Goal: Task Accomplishment & Management: Use online tool/utility

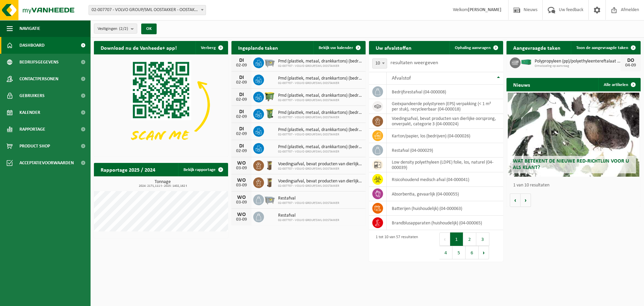
drag, startPoint x: 476, startPoint y: 46, endPoint x: 444, endPoint y: 52, distance: 32.0
click at [476, 46] on span "Ophaling aanvragen" at bounding box center [473, 48] width 36 height 4
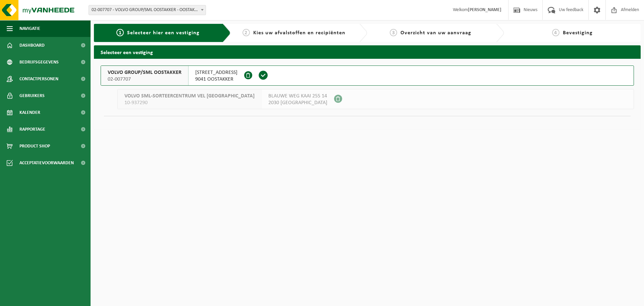
click at [144, 74] on span "VOLVO GROUP/SML OOSTAKKER" at bounding box center [145, 72] width 74 height 7
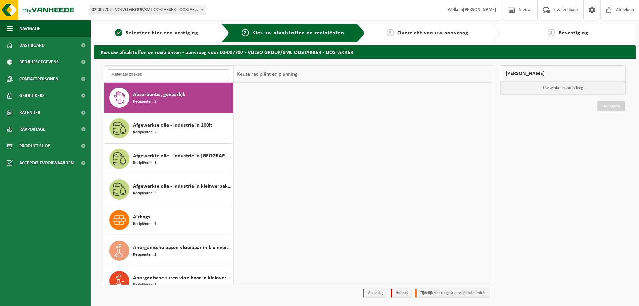
click at [143, 74] on input "text" at bounding box center [169, 74] width 122 height 10
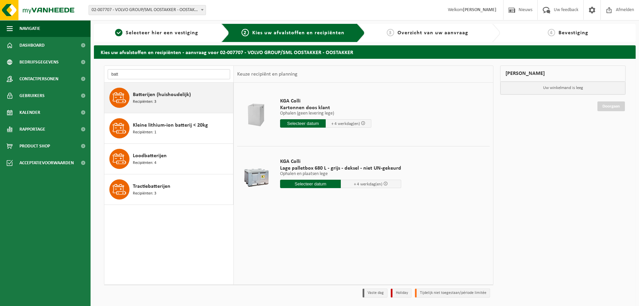
type input "batt"
click at [159, 96] on span "Batterijen (huishoudelijk)" at bounding box center [162, 95] width 58 height 8
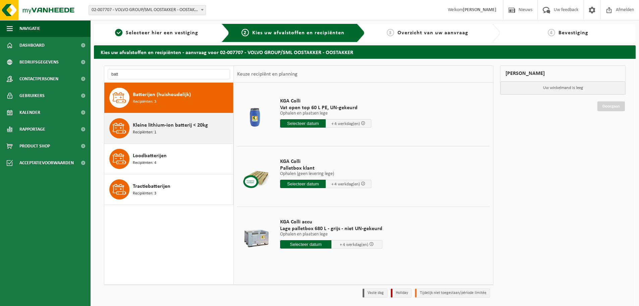
click at [168, 131] on div "Kleine lithium-ion batterij < 20kg Recipiënten: 1" at bounding box center [182, 128] width 99 height 20
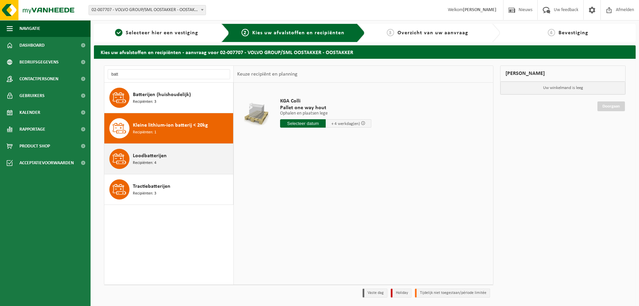
click at [158, 162] on div "Loodbatterijen Recipiënten: 4" at bounding box center [182, 159] width 99 height 20
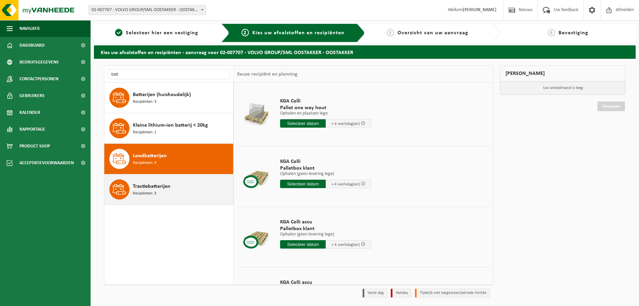
click at [152, 188] on span "Tractiebatterijen" at bounding box center [152, 186] width 38 height 8
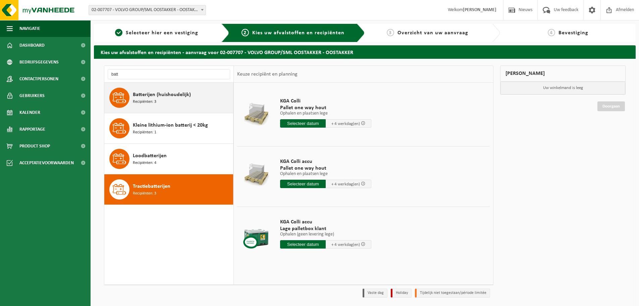
click at [162, 96] on span "Batterijen (huishoudelijk)" at bounding box center [162, 95] width 58 height 8
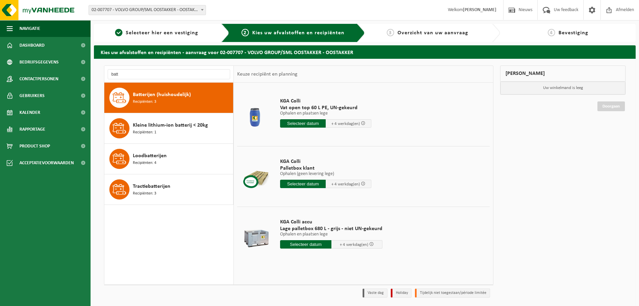
click at [547, 159] on div "Mijn winkelmand Uw winkelmand is leeg Doorgaan" at bounding box center [563, 182] width 132 height 235
click at [511, 130] on div "Mijn winkelmand Uw winkelmand is leeg Doorgaan" at bounding box center [563, 182] width 132 height 235
click at [555, 137] on div "Mijn winkelmand Uw winkelmand is leeg Doorgaan" at bounding box center [563, 182] width 132 height 235
